Goal: Find specific page/section: Find specific page/section

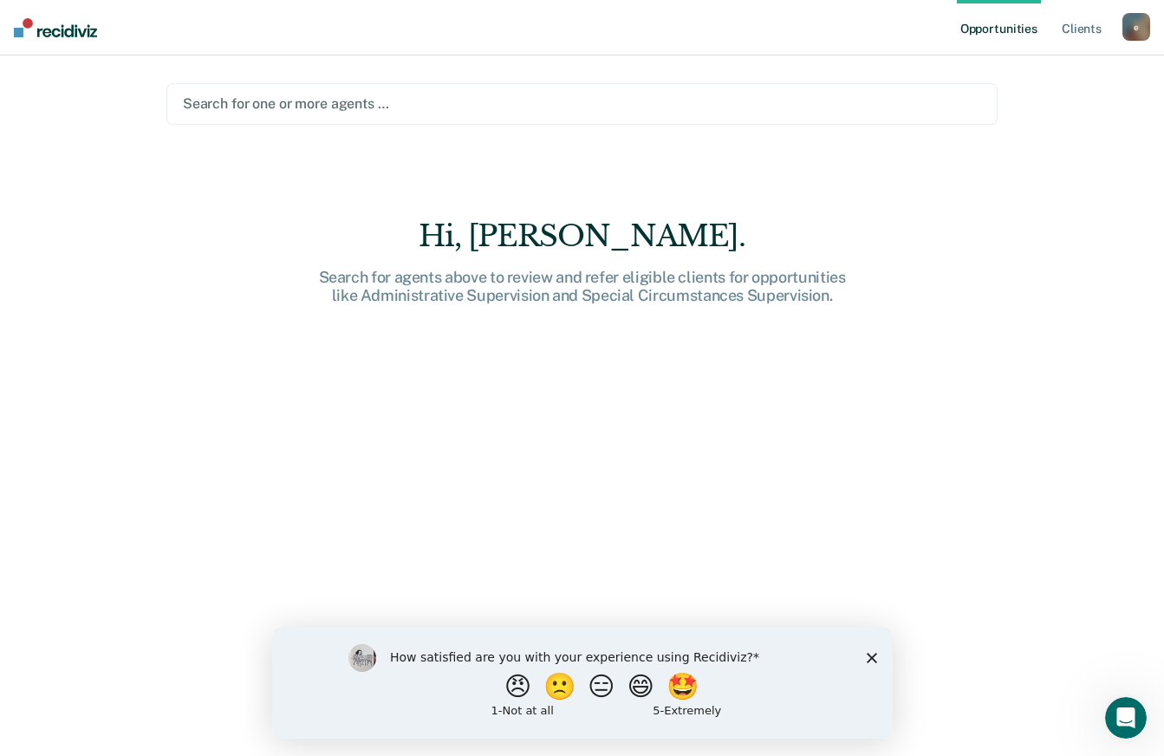
click at [871, 656] on polygon "Close survey" at bounding box center [871, 657] width 10 height 10
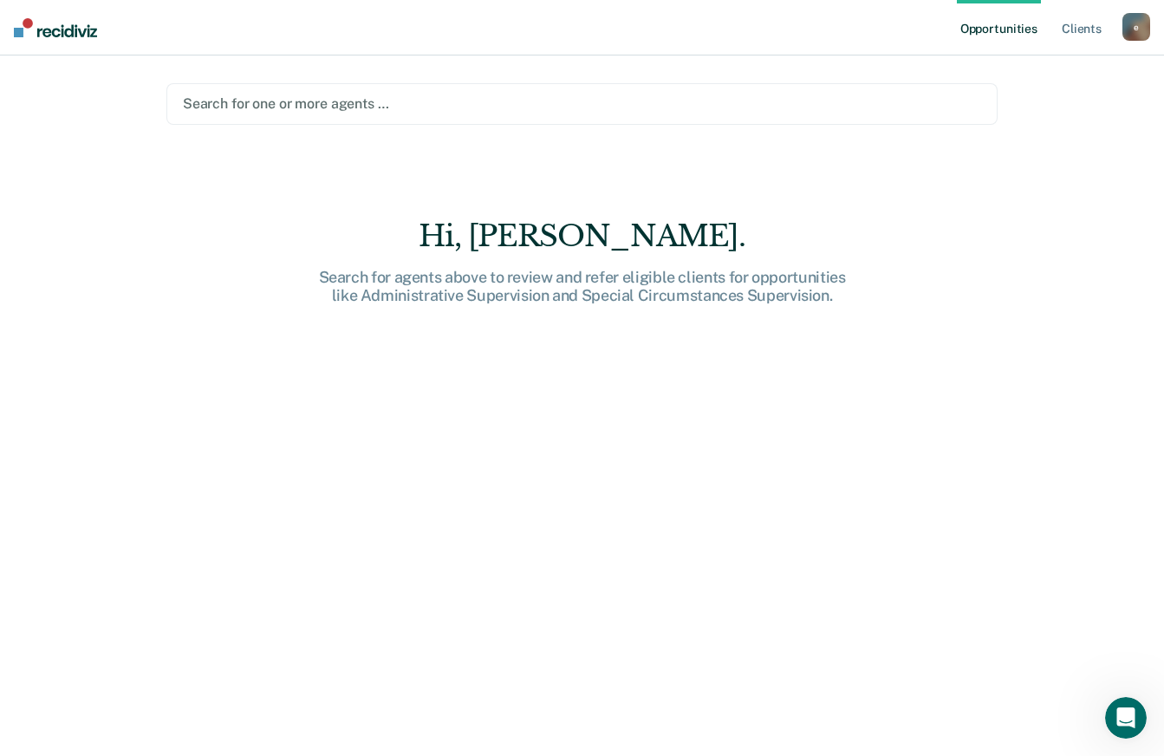
click at [1140, 29] on div "e" at bounding box center [1137, 27] width 28 height 28
click at [1017, 74] on link "Profile" at bounding box center [1067, 70] width 140 height 15
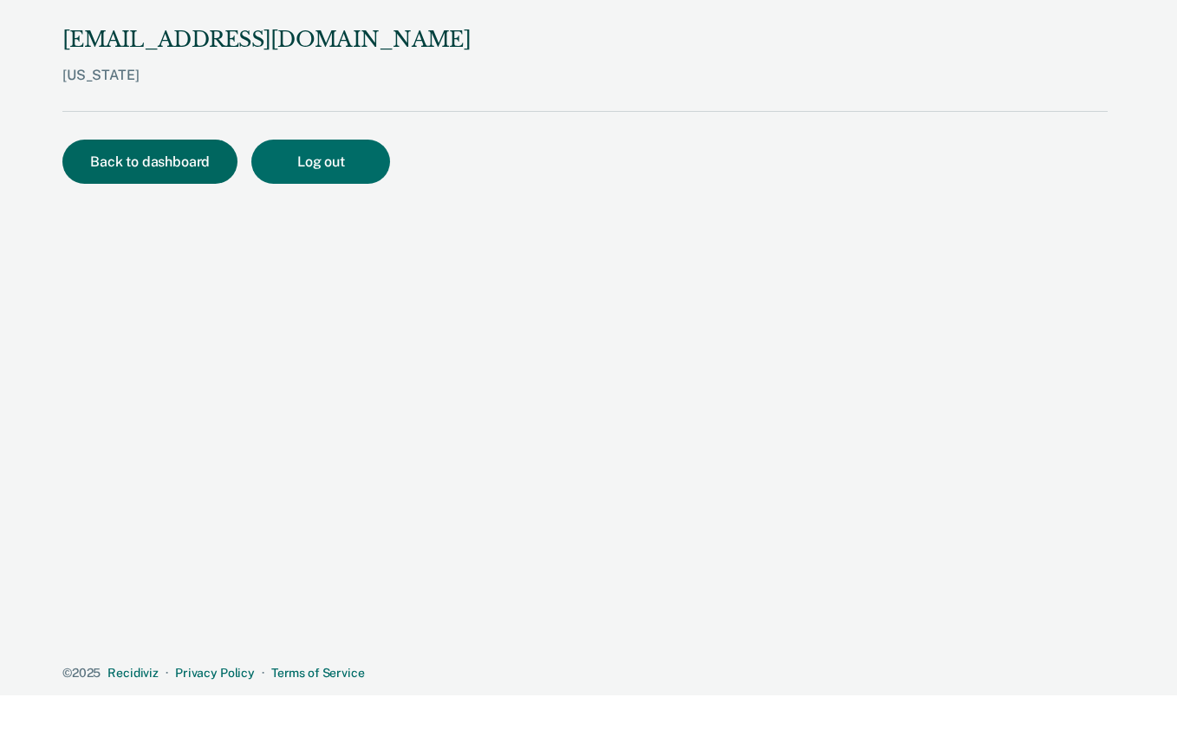
click at [154, 169] on button "Back to dashboard" at bounding box center [149, 162] width 175 height 44
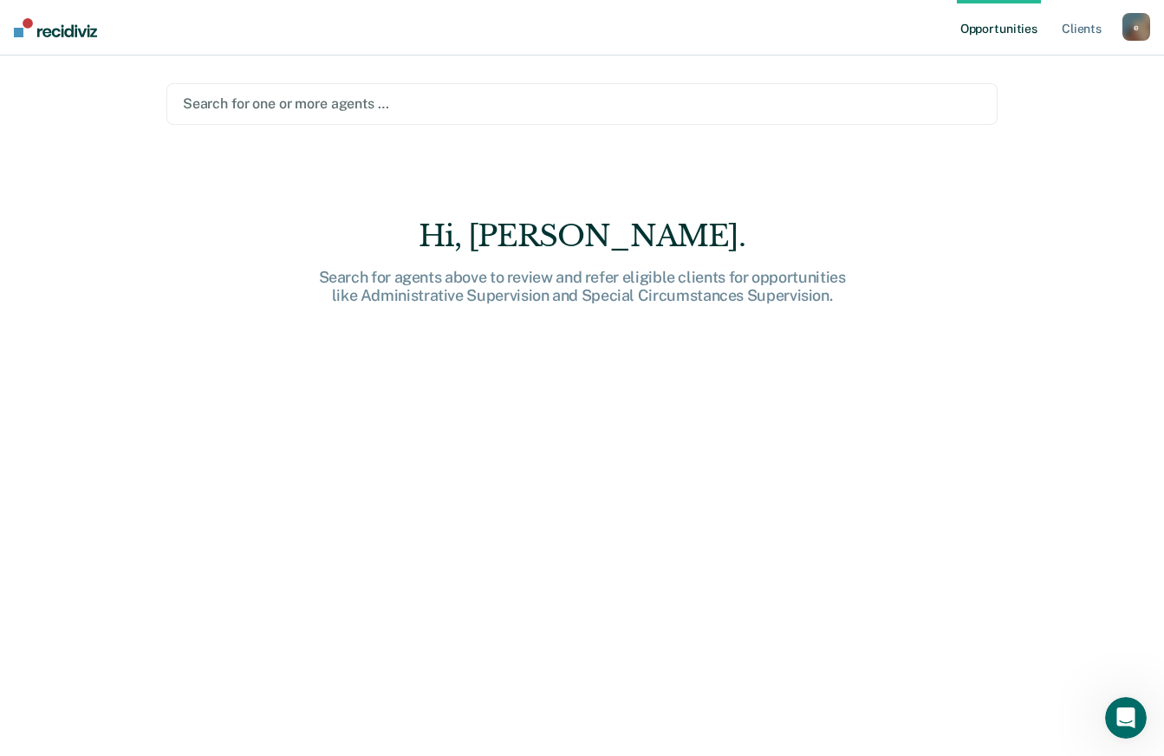
click at [552, 292] on div "Search for agents above to review and refer eligible clients for opportunities …" at bounding box center [582, 286] width 555 height 37
click at [551, 294] on div "Search for agents above to review and refer eligible clients for opportunities …" at bounding box center [582, 286] width 555 height 37
click at [550, 295] on div "Search for agents above to review and refer eligible clients for opportunities …" at bounding box center [582, 286] width 555 height 37
click at [441, 303] on div "Search for agents above to review and refer eligible clients for opportunities …" at bounding box center [582, 286] width 555 height 37
click at [1093, 35] on link "Client s" at bounding box center [1082, 27] width 47 height 55
